Goal: Task Accomplishment & Management: Manage account settings

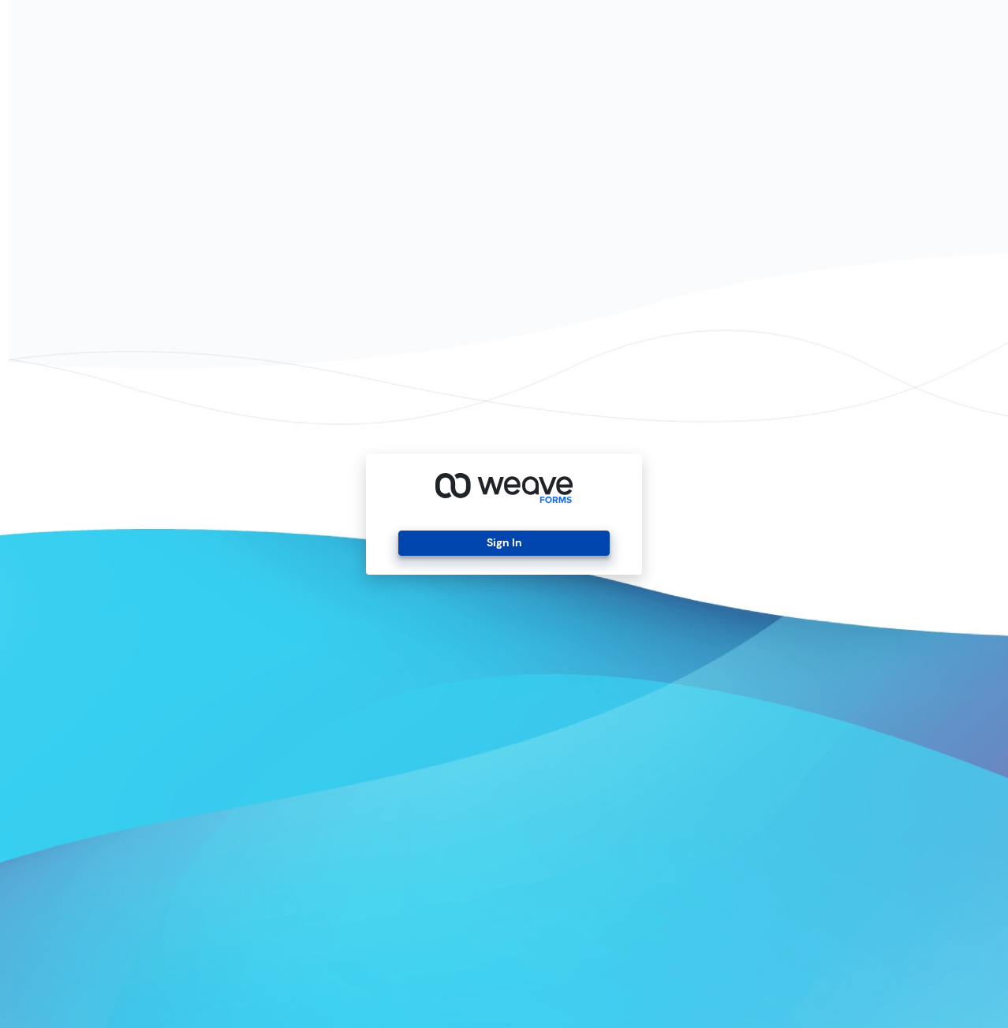
click at [509, 533] on button "Sign In" at bounding box center [503, 543] width 211 height 25
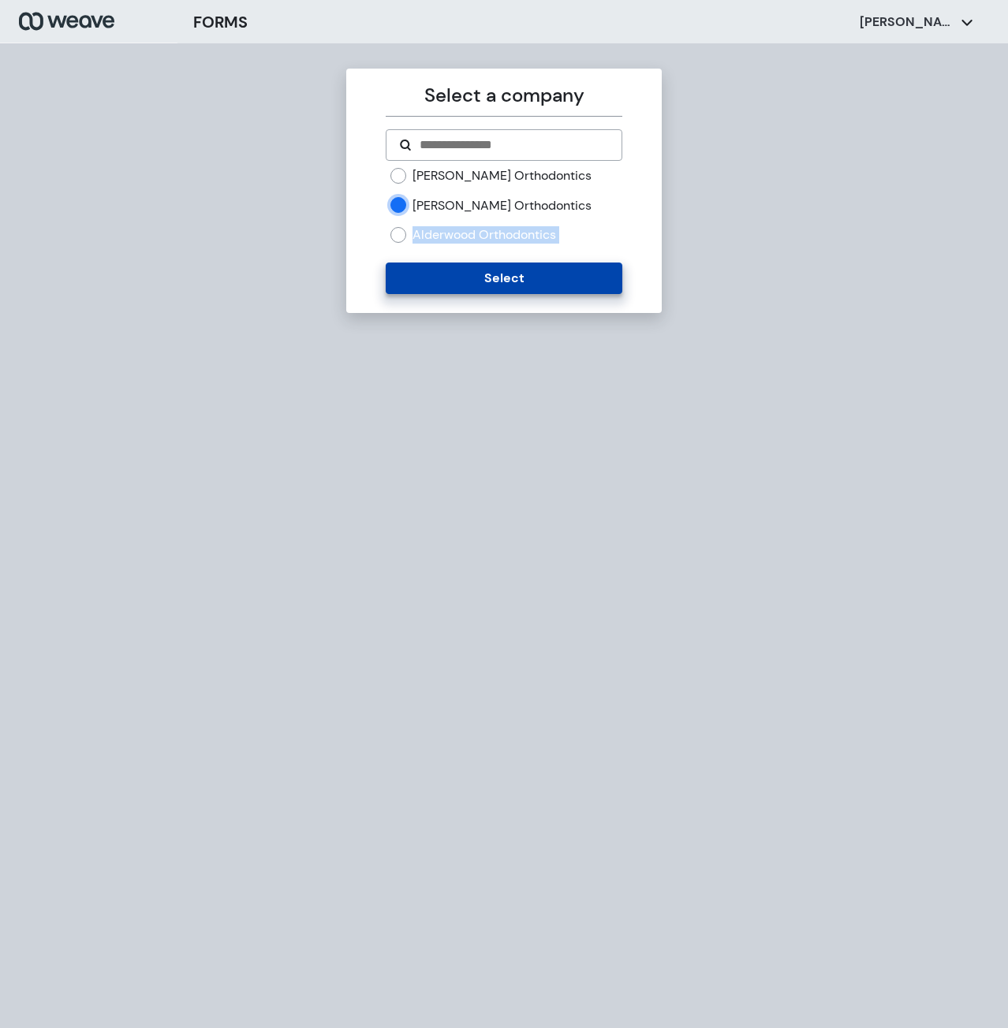
click at [417, 260] on form "[PERSON_NAME] Orthodontics [PERSON_NAME] Orthodontics [GEOGRAPHIC_DATA] Orthodo…" at bounding box center [504, 211] width 236 height 165
click at [419, 270] on button "Select" at bounding box center [504, 279] width 236 height 32
